Goal: Check status: Check status

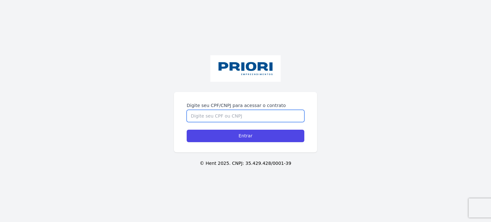
click at [287, 120] on input "Digite seu CPF/CNPJ para acessar o contrato" at bounding box center [246, 116] width 118 height 12
type input "12387373405"
click at [187, 130] on input "Entrar" at bounding box center [246, 136] width 118 height 12
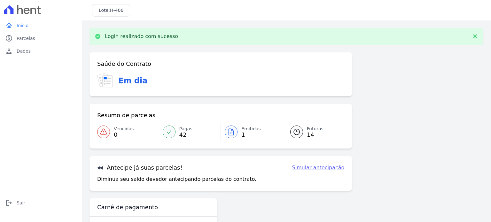
click at [239, 131] on link "Emitidas 1" at bounding box center [252, 132] width 62 height 18
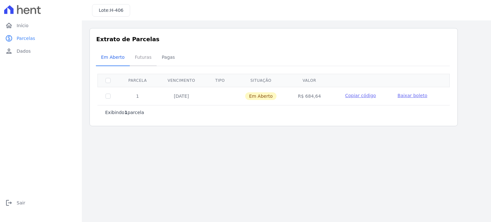
click at [142, 56] on span "Futuras" at bounding box center [143, 57] width 24 height 13
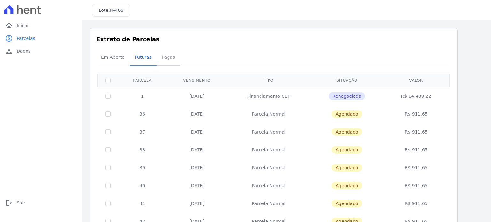
click at [171, 60] on span "Pagas" at bounding box center [168, 57] width 21 height 13
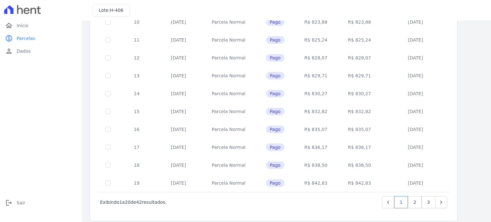
scroll to position [259, 0]
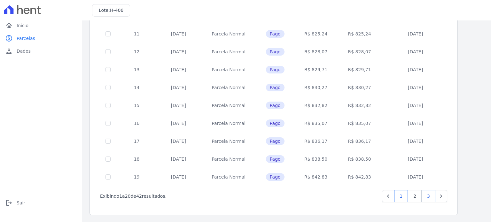
click at [429, 193] on link "3" at bounding box center [429, 196] width 14 height 12
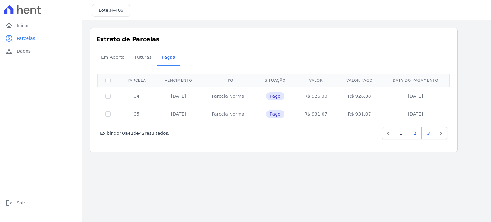
click at [413, 137] on link "2" at bounding box center [415, 133] width 14 height 12
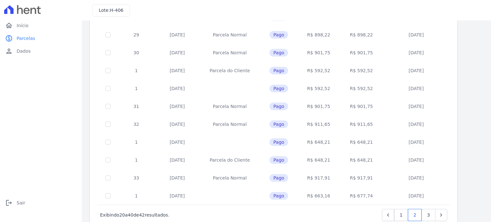
scroll to position [259, 0]
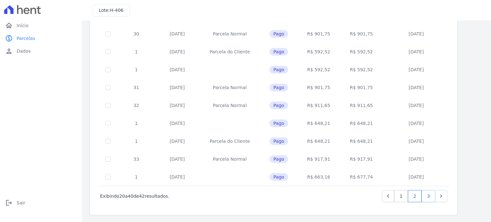
click at [430, 201] on link "3" at bounding box center [429, 196] width 14 height 12
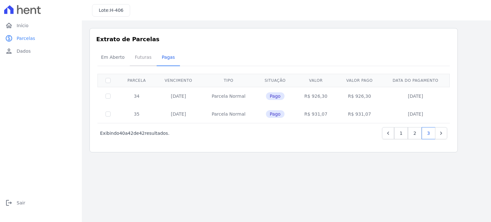
click at [144, 62] on span "Futuras" at bounding box center [143, 57] width 24 height 13
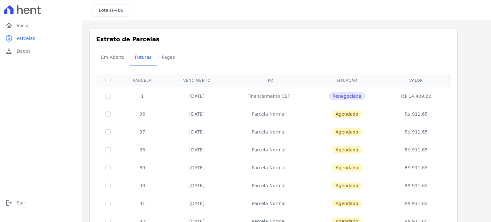
click at [469, 152] on div "Listagem de parcelas Baixar PDF Extrato de Parcelas Em Aberto Futuras Pagas 0 s…" at bounding box center [287, 193] width 394 height 331
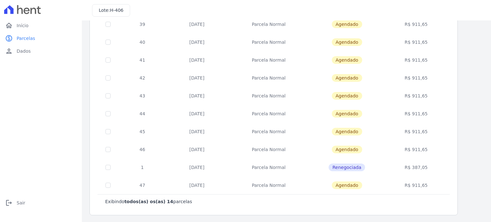
click at [479, 166] on div "Listagem de parcelas Baixar PDF Extrato de Parcelas Em Aberto Futuras Pagas 0 s…" at bounding box center [286, 50] width 409 height 346
